Goal: Transaction & Acquisition: Book appointment/travel/reservation

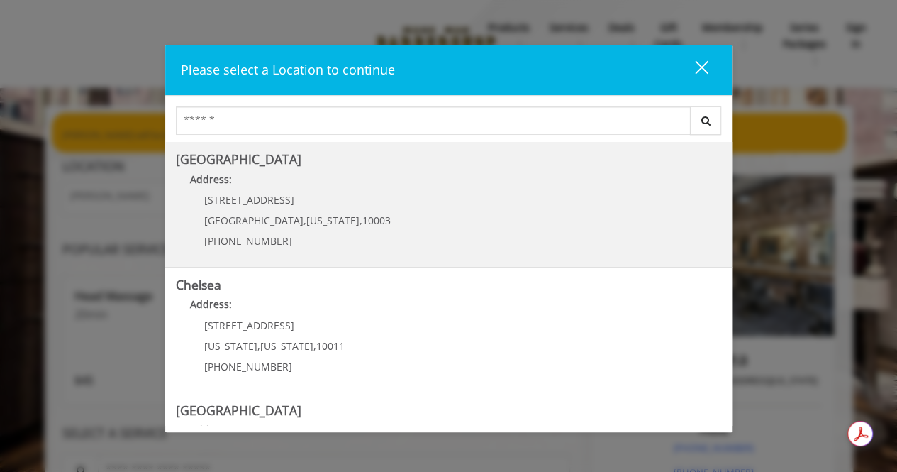
click at [362, 218] on span "10003" at bounding box center [376, 219] width 28 height 13
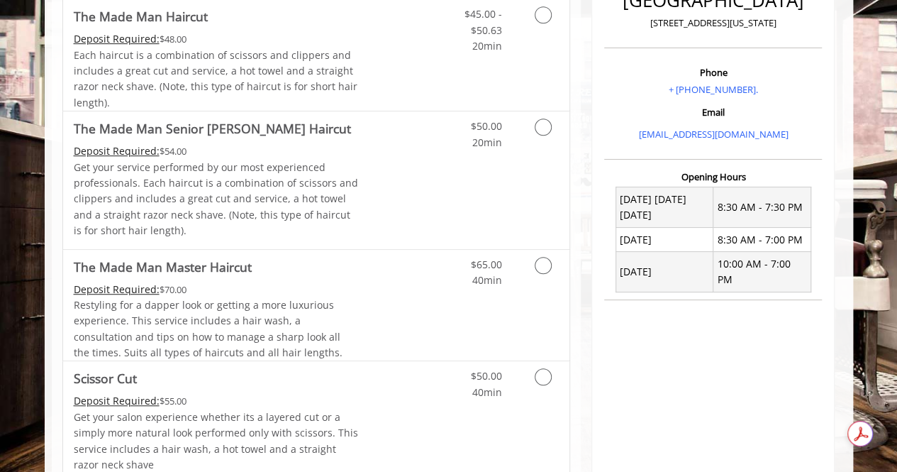
scroll to position [394, 0]
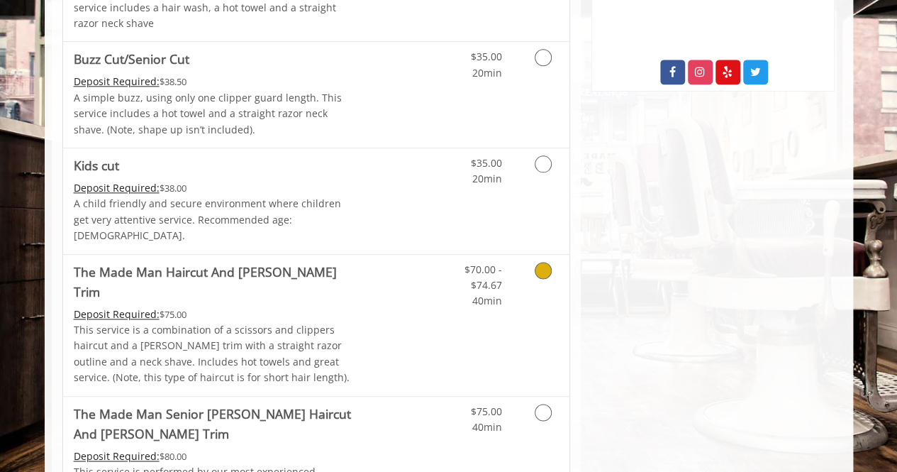
click at [525, 259] on link "Grooming services" at bounding box center [541, 282] width 36 height 55
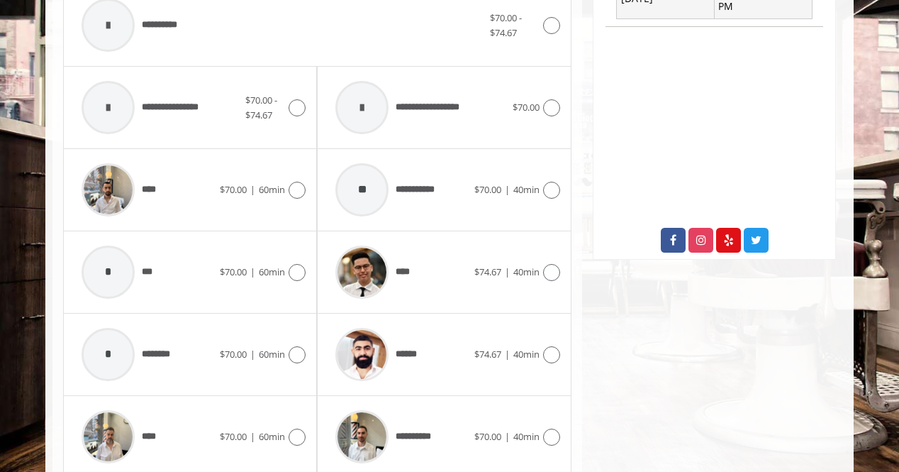
scroll to position [669, 0]
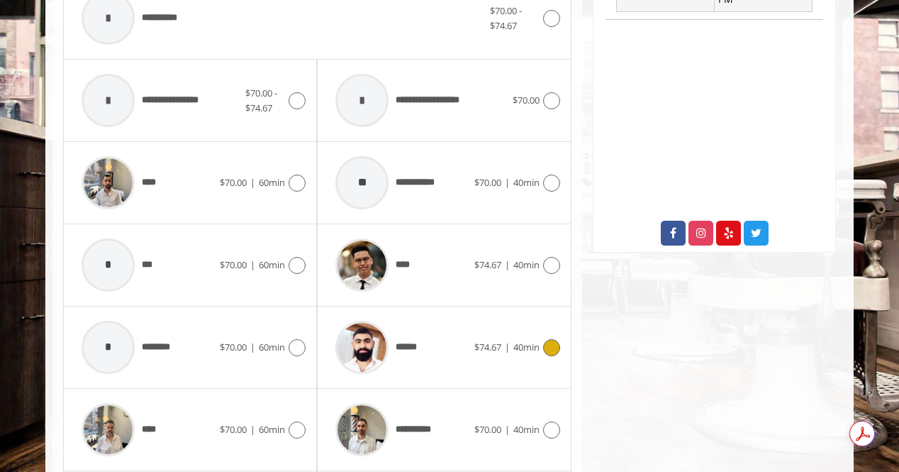
click at [429, 324] on div "******" at bounding box center [400, 346] width 145 height 67
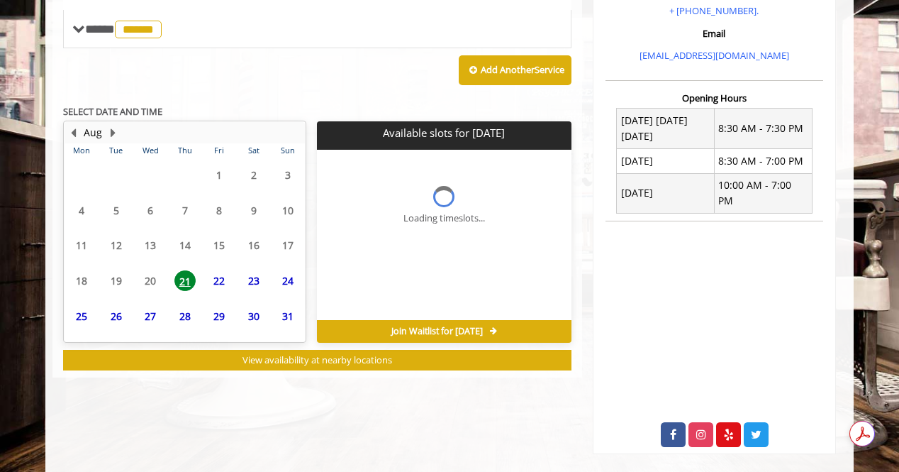
scroll to position [515, 0]
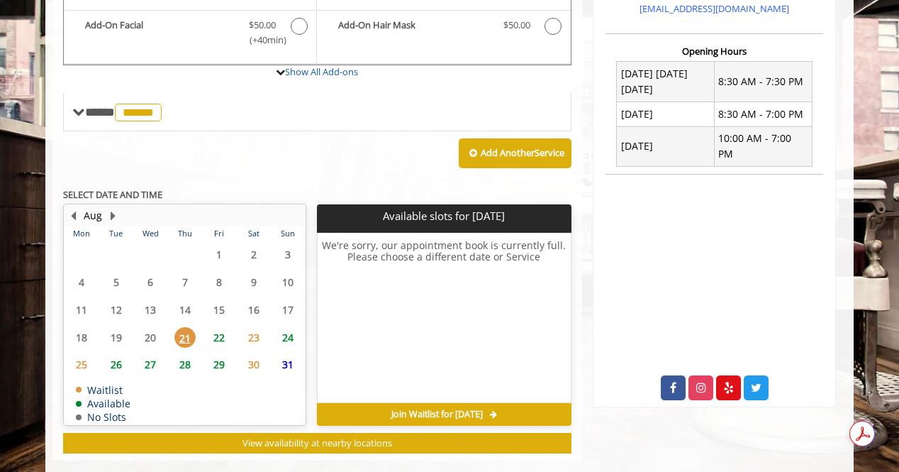
click at [225, 327] on span "22" at bounding box center [219, 337] width 21 height 21
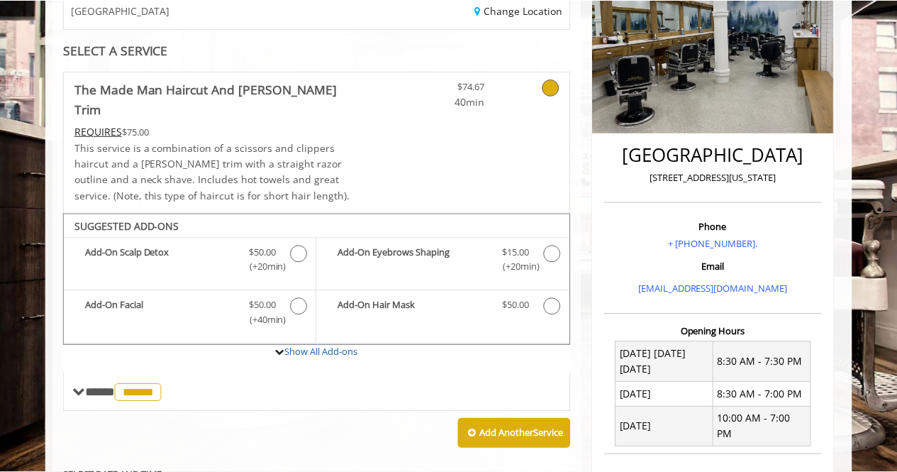
scroll to position [0, 0]
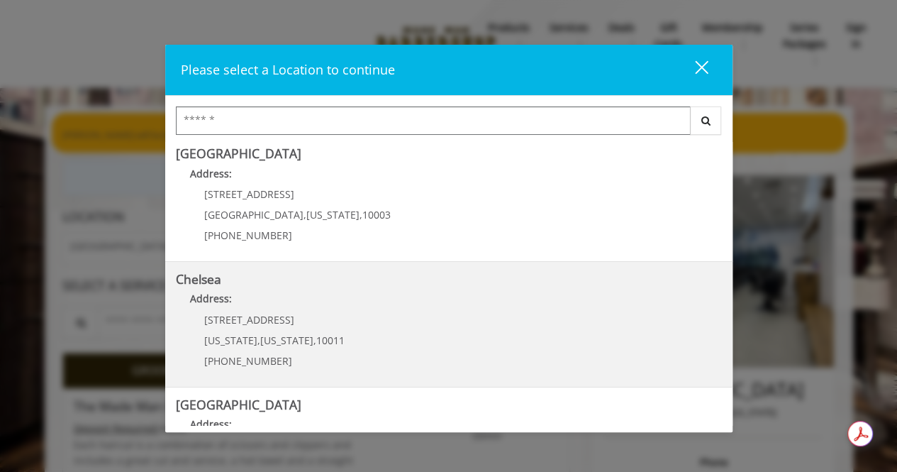
scroll to position [3, 0]
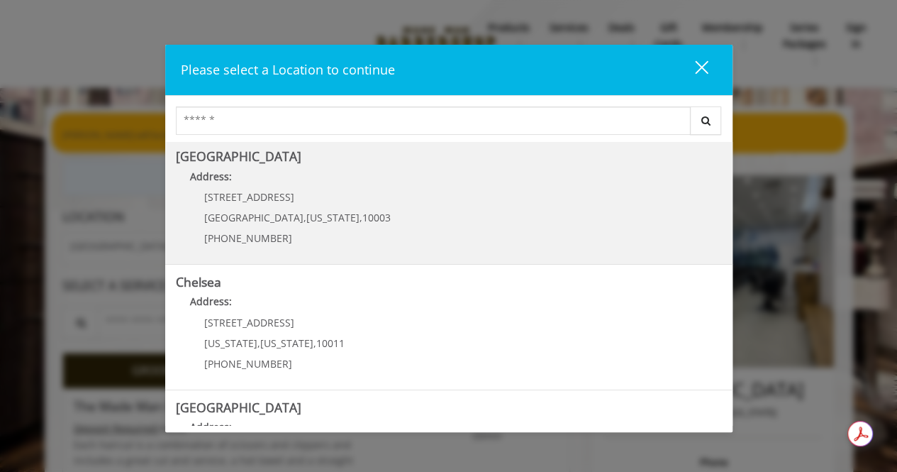
click at [311, 191] on p "[STREET_ADDRESS]" at bounding box center [297, 196] width 187 height 11
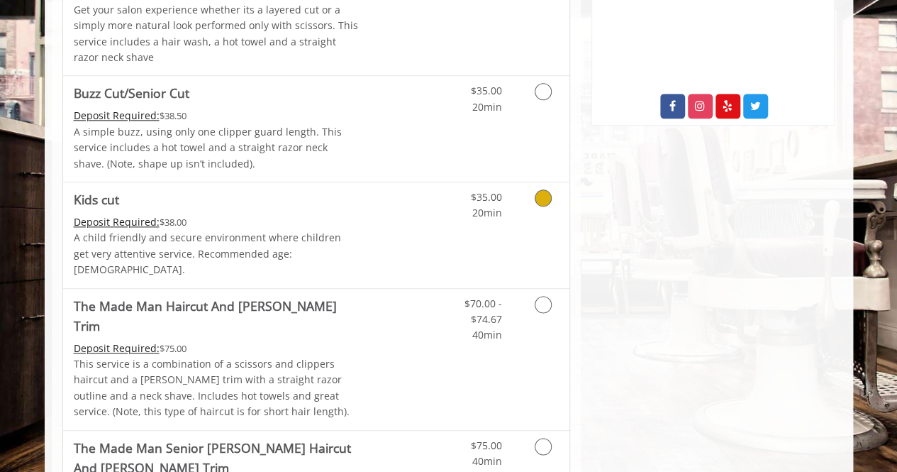
scroll to position [863, 0]
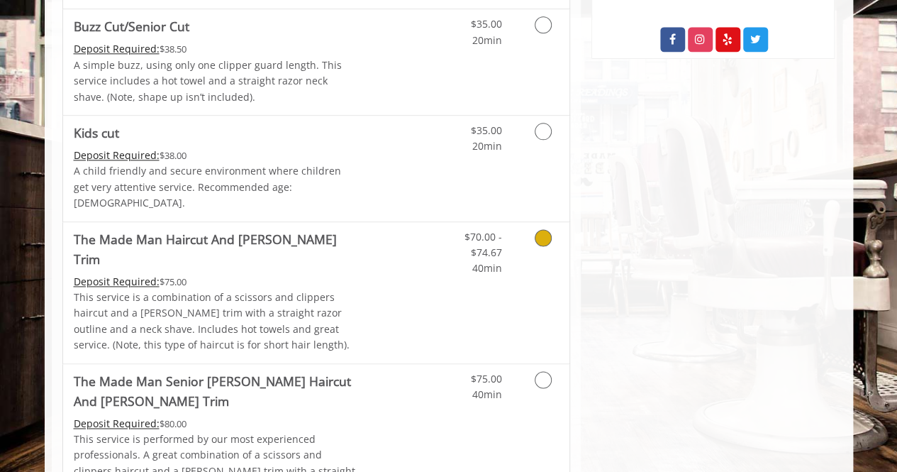
click at [532, 225] on link "Grooming services" at bounding box center [541, 249] width 36 height 55
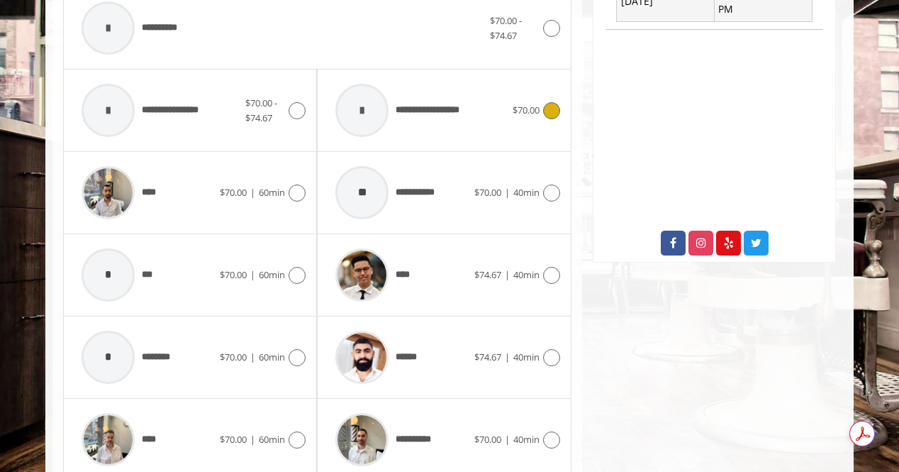
scroll to position [684, 0]
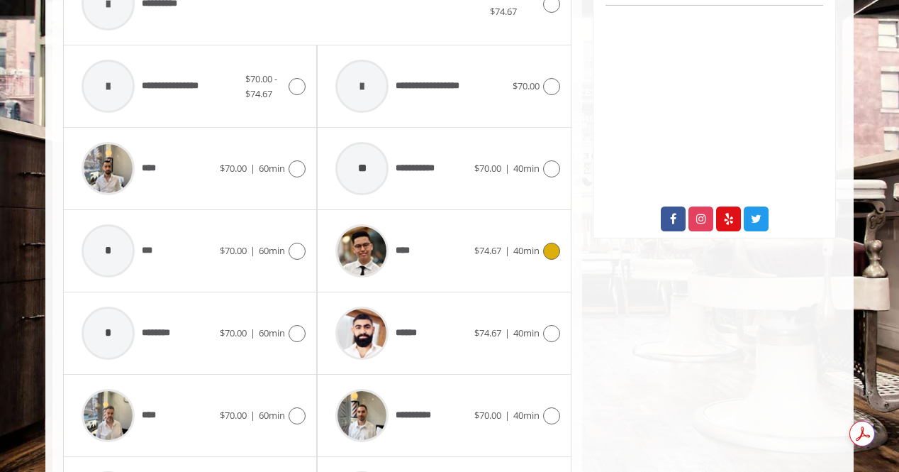
click at [548, 243] on icon at bounding box center [551, 251] width 17 height 17
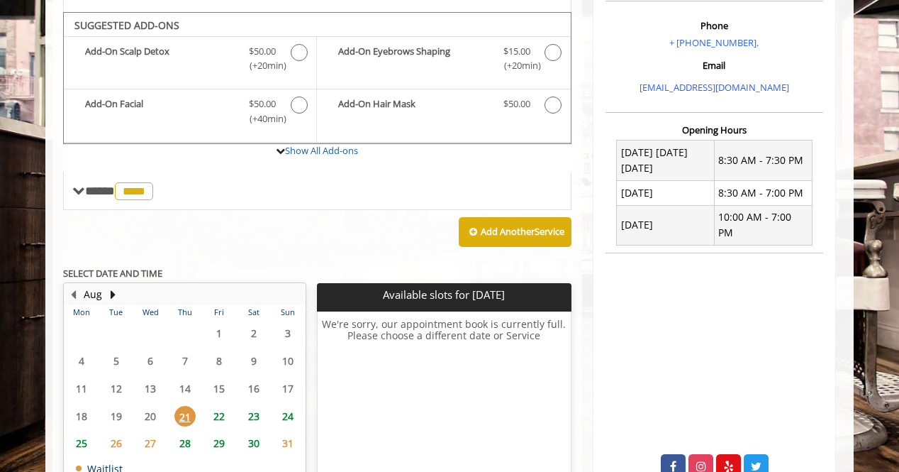
scroll to position [427, 0]
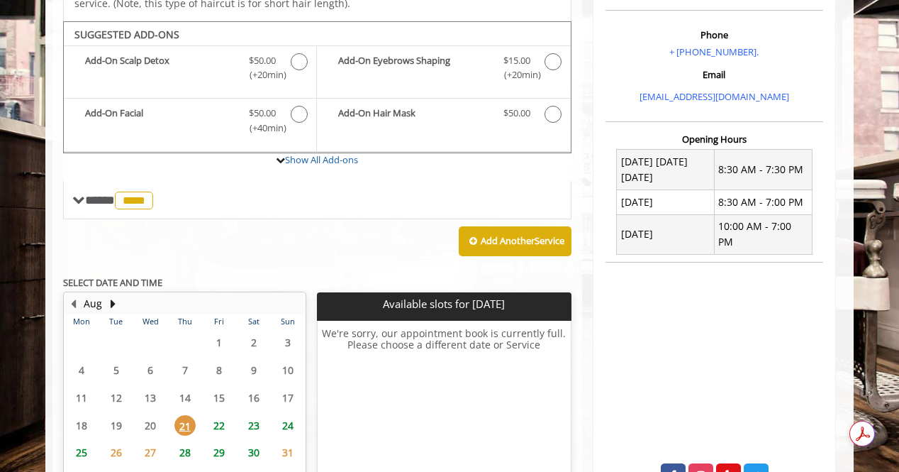
click at [227, 415] on span "22" at bounding box center [219, 425] width 21 height 21
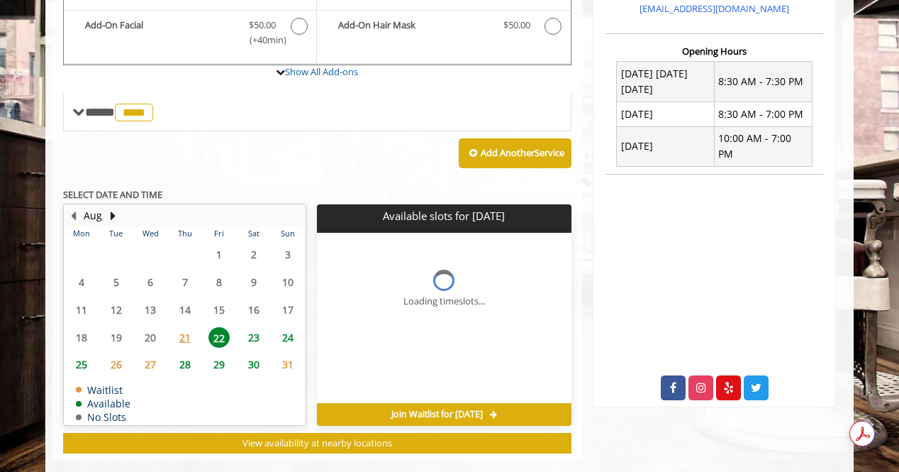
scroll to position [523, 0]
